Goal: Task Accomplishment & Management: Manage account settings

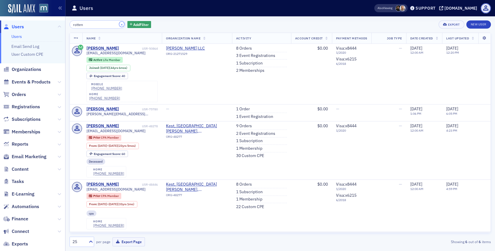
click at [119, 26] on button "×" at bounding box center [121, 24] width 5 height 5
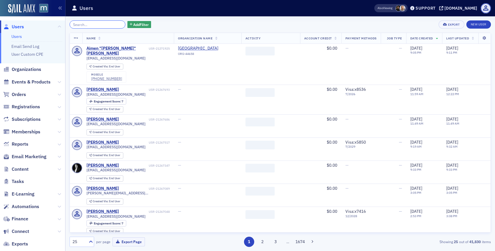
click at [112, 26] on input "search" at bounding box center [98, 24] width 56 height 8
paste input "[PERSON_NAME]"
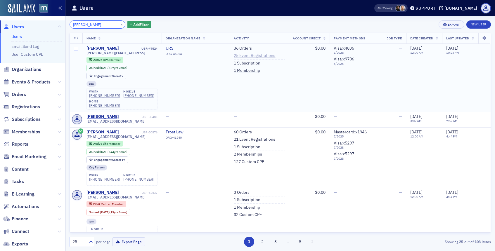
type input "[PERSON_NAME]"
click at [250, 55] on link "25 Event Registrations" at bounding box center [254, 55] width 41 height 5
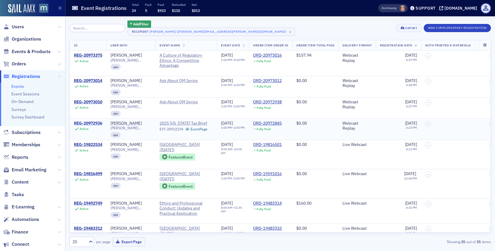
click at [96, 124] on div "REG-20972936" at bounding box center [88, 123] width 28 height 5
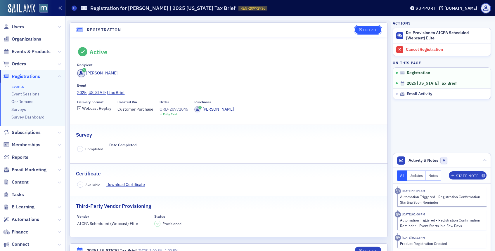
click at [364, 31] on div "Edit All" at bounding box center [369, 29] width 13 height 3
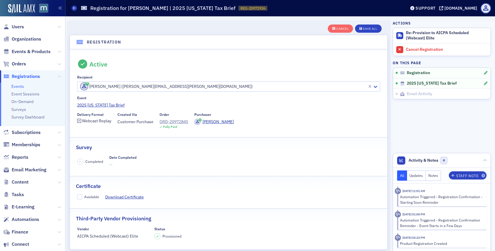
scroll to position [15, 0]
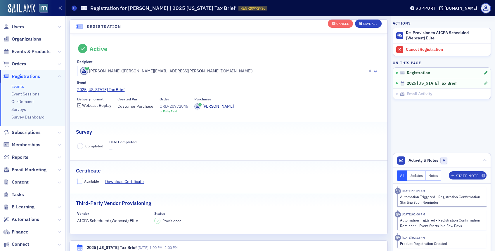
click at [79, 182] on input "Available" at bounding box center [79, 181] width 5 height 5
checkbox input "true"
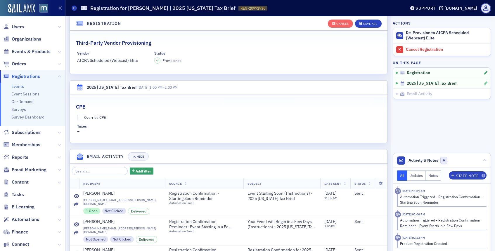
scroll to position [178, 0]
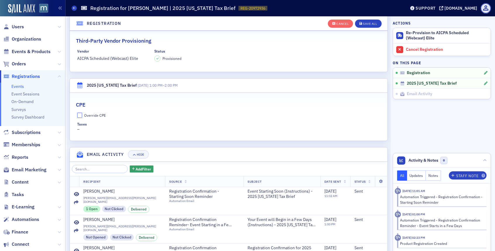
click at [79, 114] on input "Override CPE" at bounding box center [79, 115] width 5 height 5
checkbox input "true"
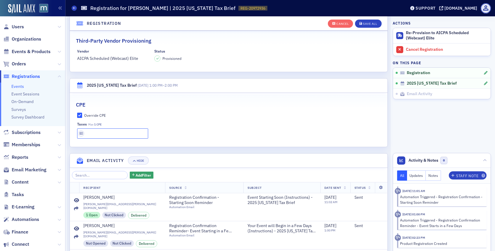
click at [96, 131] on input "text" at bounding box center [112, 134] width 71 height 10
type input "1 CPE"
click at [367, 22] on div "Save All" at bounding box center [370, 23] width 14 height 3
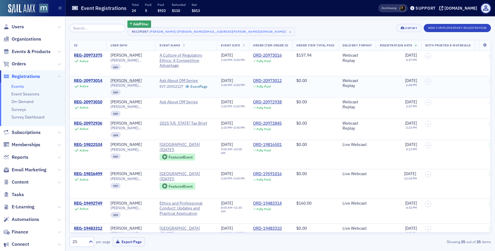
click at [95, 81] on div "REG-20973014" at bounding box center [88, 80] width 28 height 5
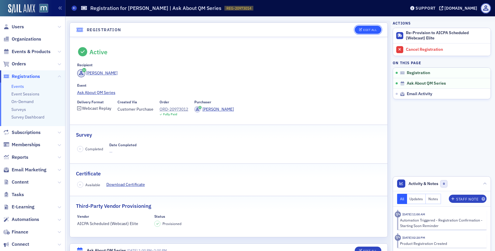
click at [361, 28] on button "Edit All" at bounding box center [368, 30] width 26 height 8
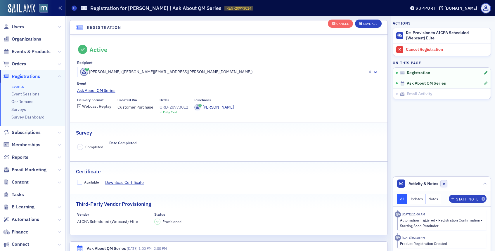
scroll to position [15, 0]
click at [80, 183] on input "Available" at bounding box center [79, 181] width 5 height 5
checkbox input "true"
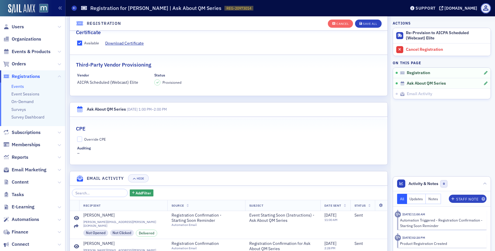
scroll to position [158, 0]
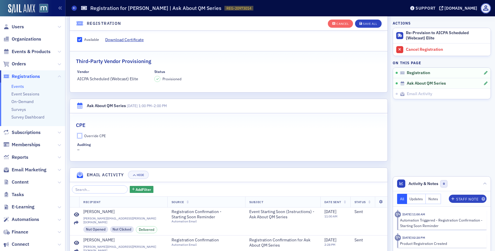
click at [79, 136] on input "Override CPE" at bounding box center [79, 135] width 5 height 5
checkbox input "true"
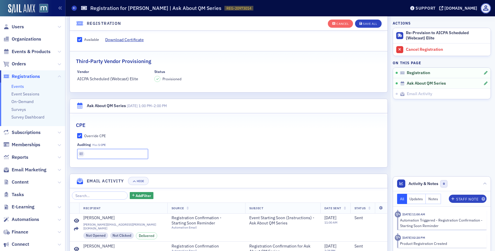
click at [102, 151] on input "text" at bounding box center [112, 154] width 71 height 10
type input "1 CPE"
click at [364, 22] on div "Save All" at bounding box center [370, 23] width 14 height 3
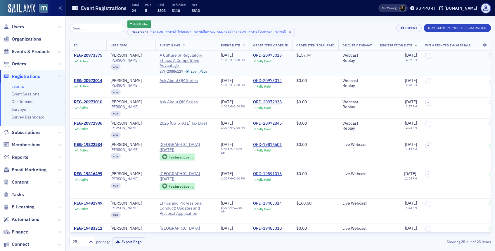
click at [95, 57] on div "REG-20973375" at bounding box center [88, 55] width 28 height 5
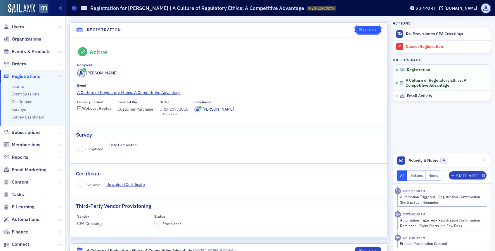
click at [357, 31] on button "Edit All" at bounding box center [368, 30] width 26 height 8
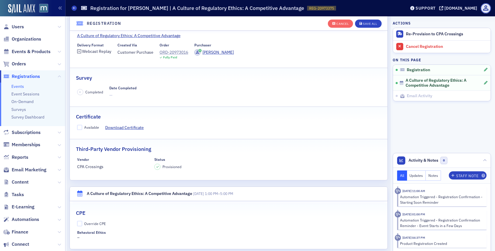
scroll to position [78, 0]
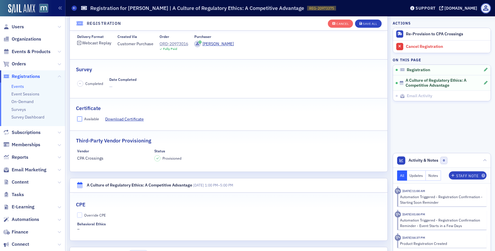
click at [77, 118] on input "Available" at bounding box center [79, 119] width 5 height 5
checkbox input "true"
click at [80, 214] on input "Override CPE" at bounding box center [79, 215] width 5 height 5
checkbox input "true"
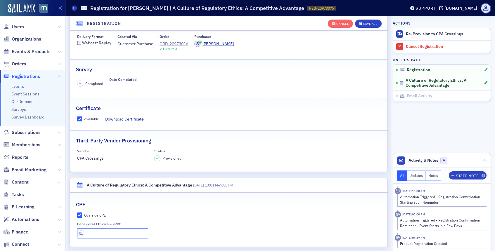
click at [94, 234] on input "text" at bounding box center [112, 234] width 71 height 10
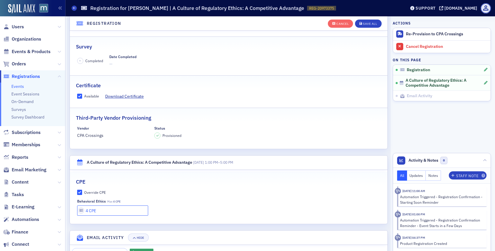
scroll to position [91, 0]
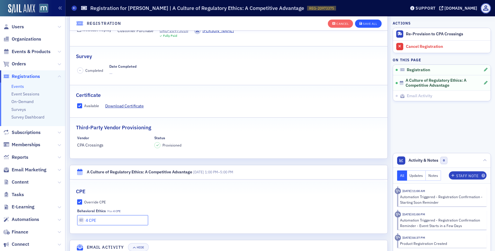
type input "4 CPE"
click at [371, 25] on div "Save All" at bounding box center [370, 23] width 14 height 3
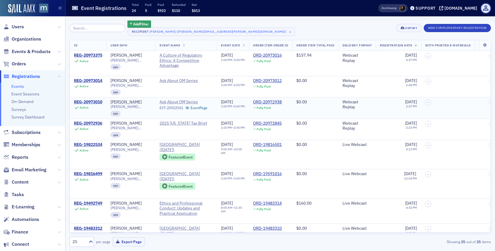
click at [110, 105] on td "[PERSON_NAME] [PERSON_NAME][EMAIL_ADDRESS][PERSON_NAME][DOMAIN_NAME] cpa" at bounding box center [130, 107] width 49 height 21
click at [99, 102] on div "REG-20973010" at bounding box center [88, 102] width 28 height 5
